Goal: Check status: Check status

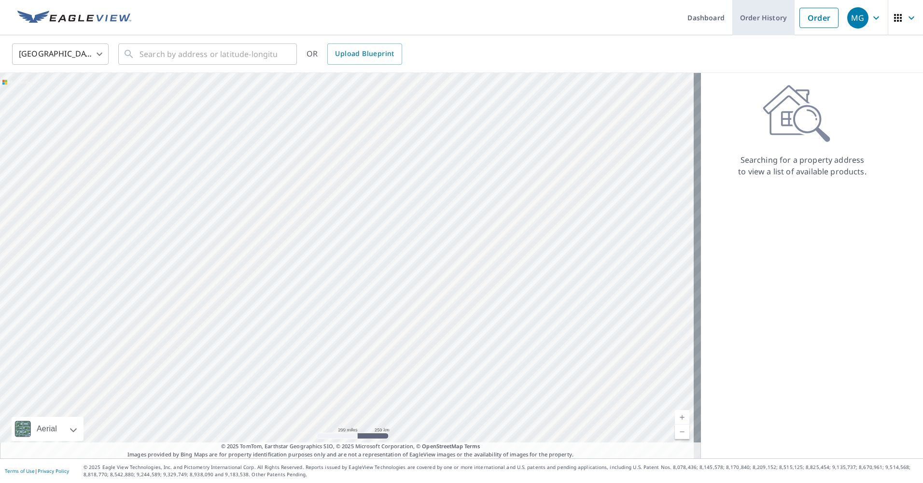
click at [766, 22] on link "Order History" at bounding box center [763, 17] width 62 height 35
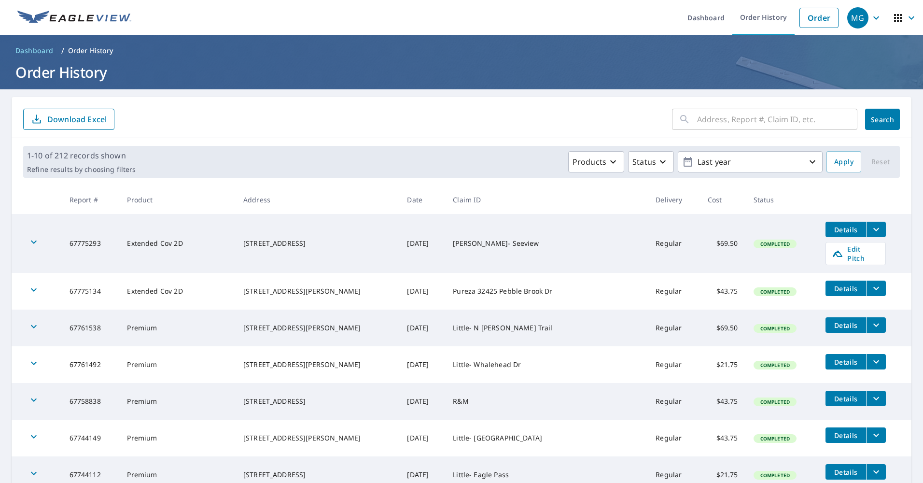
click at [871, 230] on icon "filesDropdownBtn-67775293" at bounding box center [877, 230] width 12 height 12
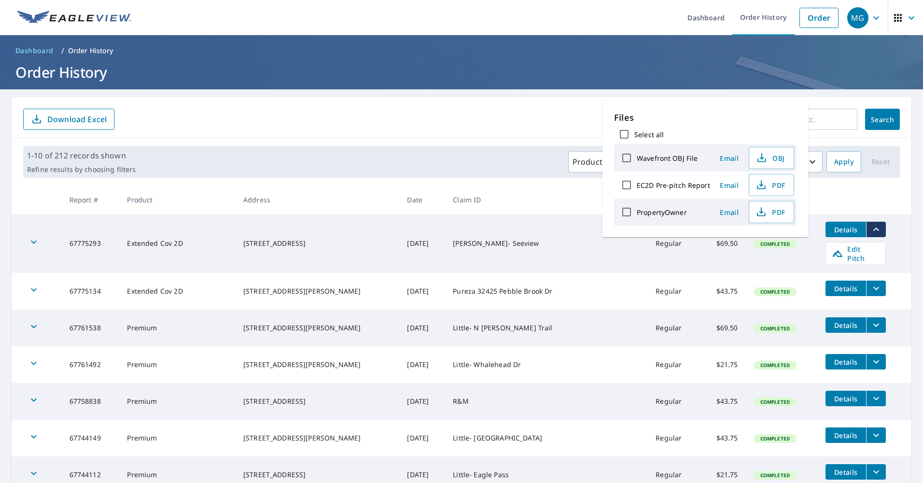
click at [665, 212] on label "PropertyOwner" at bounding box center [662, 212] width 50 height 9
click at [637, 212] on input "PropertyOwner" at bounding box center [627, 212] width 20 height 20
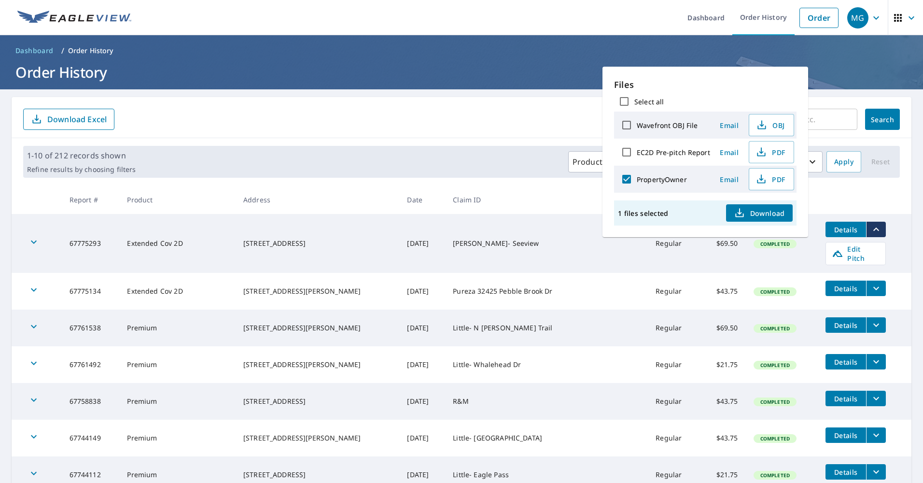
click at [656, 181] on label "PropertyOwner" at bounding box center [662, 179] width 50 height 9
click at [637, 181] on input "PropertyOwner" at bounding box center [627, 179] width 20 height 20
checkbox input "false"
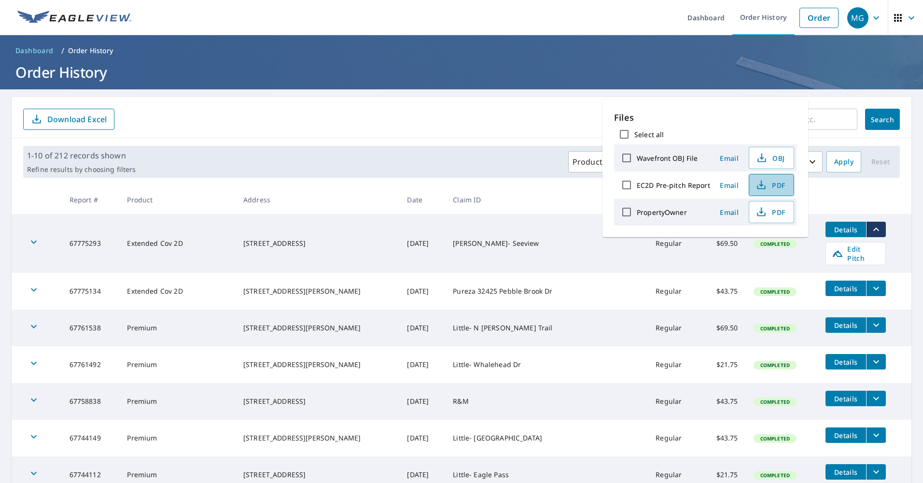
click at [775, 184] on span "PDF" at bounding box center [770, 185] width 31 height 12
